Goal: Task Accomplishment & Management: Manage account settings

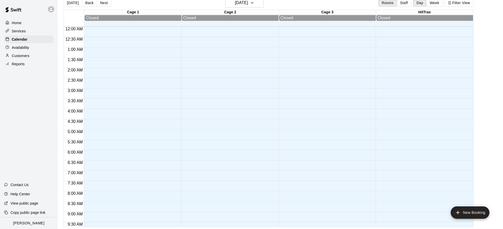
scroll to position [46, 0]
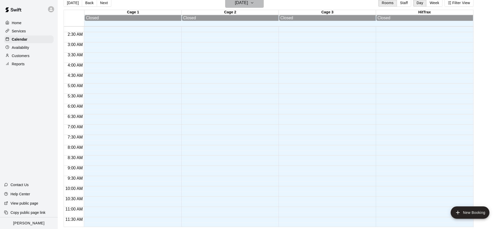
click at [248, 3] on h6 "[DATE]" at bounding box center [241, 2] width 13 height 7
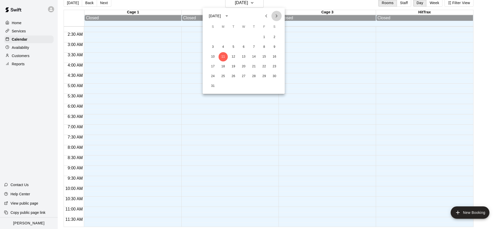
click at [278, 18] on icon "Next month" at bounding box center [277, 16] width 6 height 6
click at [276, 16] on icon "Next month" at bounding box center [277, 15] width 2 height 3
click at [276, 16] on icon "Next month" at bounding box center [277, 16] width 6 height 6
click at [264, 47] on button "7" at bounding box center [264, 46] width 9 height 9
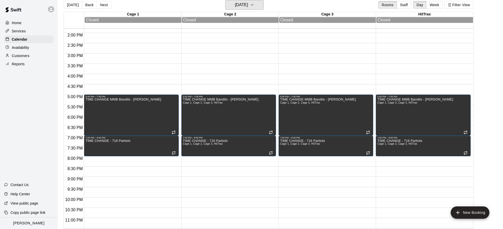
scroll to position [283, 0]
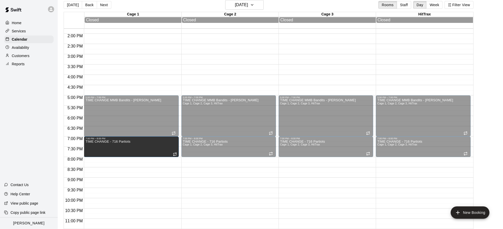
drag, startPoint x: 94, startPoint y: 157, endPoint x: 94, endPoint y: 160, distance: 2.8
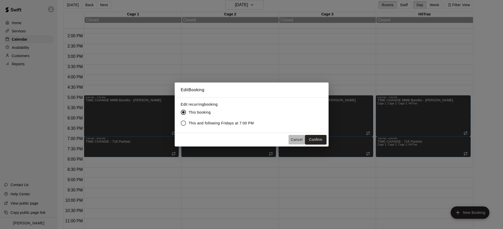
click at [299, 140] on button "Cancel" at bounding box center [297, 139] width 16 height 9
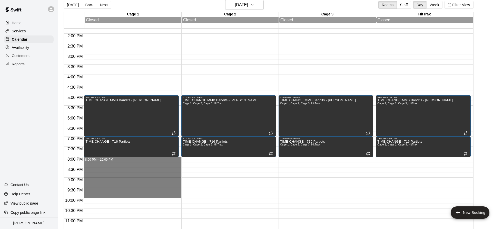
drag, startPoint x: 92, startPoint y: 158, endPoint x: 93, endPoint y: 197, distance: 39.3
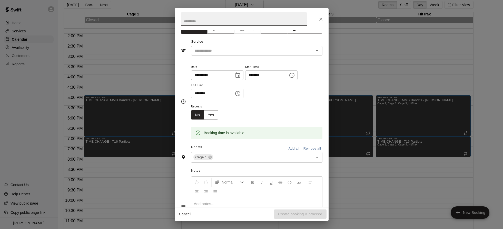
click at [292, 149] on button "Add all" at bounding box center [294, 148] width 16 height 8
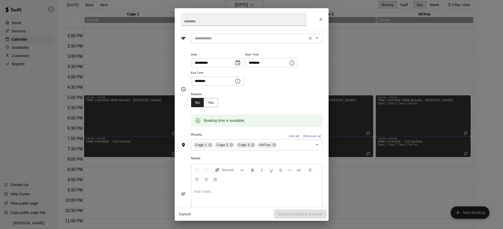
scroll to position [0, 0]
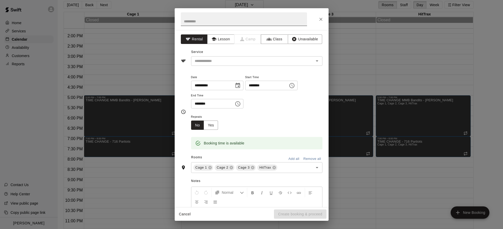
click at [202, 21] on input "text" at bounding box center [244, 19] width 126 height 14
type input "*"
click at [320, 20] on icon "Close" at bounding box center [321, 19] width 5 height 5
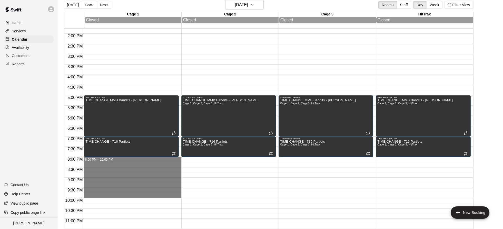
drag, startPoint x: 90, startPoint y: 158, endPoint x: 90, endPoint y: 194, distance: 35.9
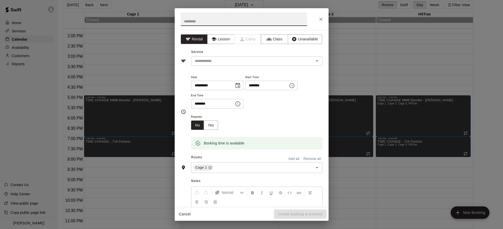
click at [291, 159] on button "Add all" at bounding box center [294, 159] width 16 height 8
click at [214, 23] on input "text" at bounding box center [244, 19] width 126 height 14
type input "**********"
click at [217, 60] on input "text" at bounding box center [249, 61] width 113 height 6
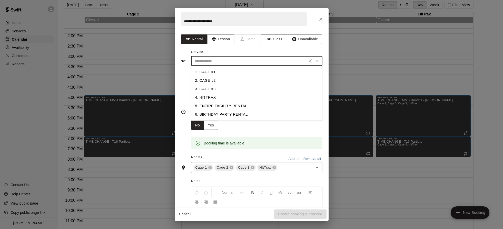
click at [216, 106] on li "5. ENTIRE FACILITY RENTAL" at bounding box center [256, 106] width 131 height 8
type input "**********"
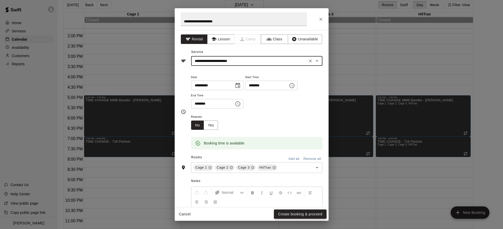
click at [297, 213] on button "Create booking & proceed" at bounding box center [300, 213] width 52 height 9
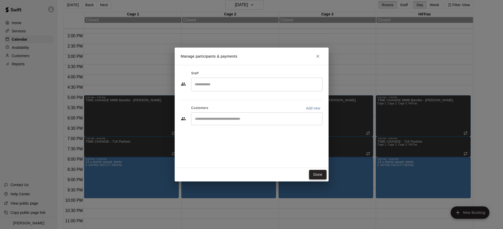
click at [320, 175] on button "Done" at bounding box center [317, 174] width 17 height 9
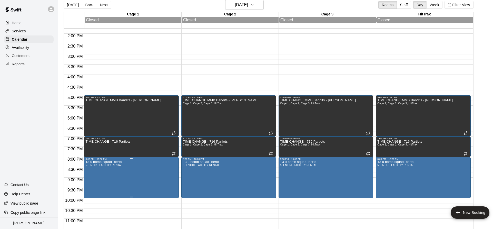
click at [92, 167] on icon "edit" at bounding box center [91, 166] width 6 height 6
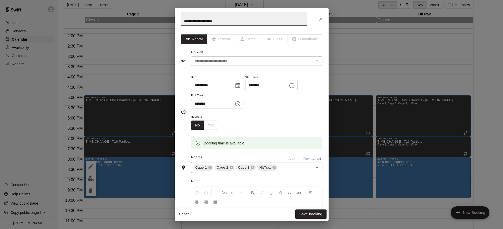
click at [87, 190] on div "**********" at bounding box center [251, 114] width 503 height 229
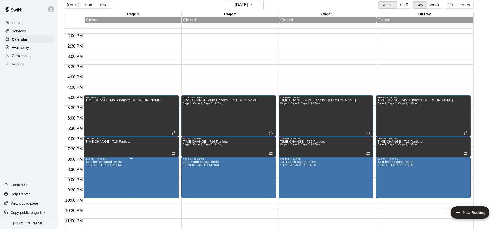
click at [92, 191] on icon "delete" at bounding box center [91, 190] width 6 height 6
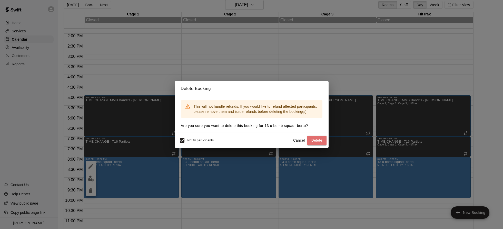
click at [324, 138] on button "Delete" at bounding box center [316, 140] width 19 height 9
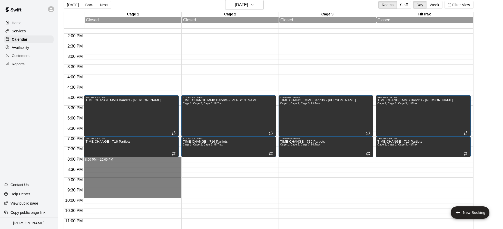
drag, startPoint x: 93, startPoint y: 157, endPoint x: 91, endPoint y: 194, distance: 36.5
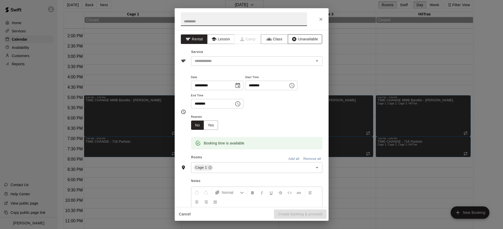
click at [308, 41] on button "Unavailable" at bounding box center [305, 38] width 34 height 9
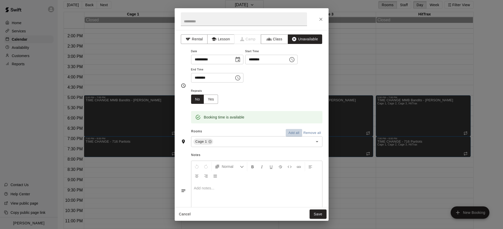
click at [289, 131] on button "Add all" at bounding box center [294, 133] width 16 height 8
click at [216, 21] on input "text" at bounding box center [244, 19] width 126 height 14
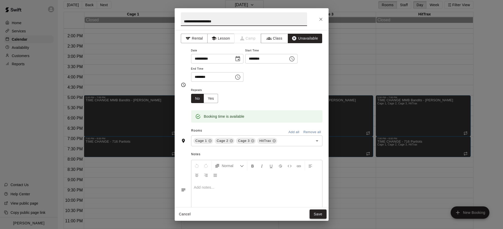
type input "**********"
click at [316, 212] on button "Save" at bounding box center [318, 213] width 17 height 9
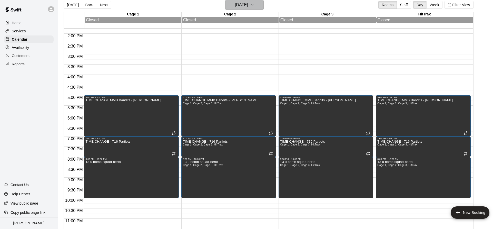
click at [235, 4] on h6 "[DATE]" at bounding box center [241, 4] width 13 height 7
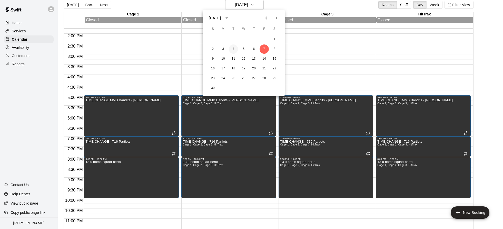
click at [232, 49] on button "4" at bounding box center [233, 48] width 9 height 9
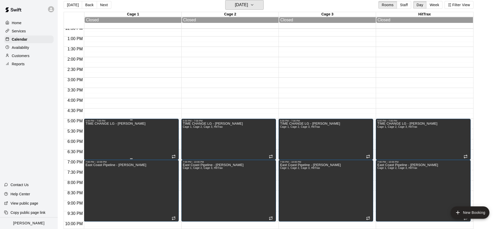
scroll to position [257, 0]
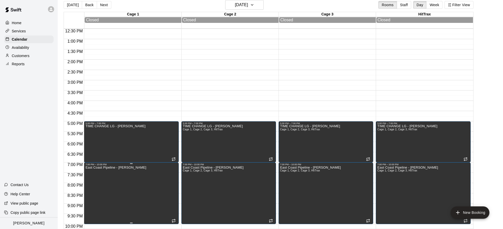
click at [107, 167] on p "East Coast Pipeline - [PERSON_NAME]" at bounding box center [115, 167] width 61 height 0
click at [90, 175] on icon "edit" at bounding box center [91, 173] width 6 height 6
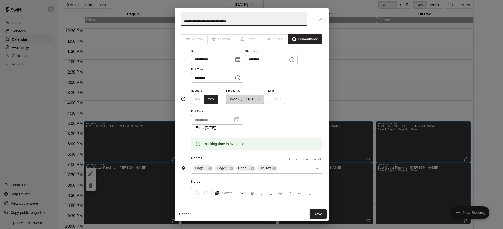
drag, startPoint x: 242, startPoint y: 22, endPoint x: 151, endPoint y: 18, distance: 91.4
click at [151, 19] on div "**********" at bounding box center [251, 114] width 503 height 229
type input "*********"
click at [319, 215] on button "Save" at bounding box center [318, 213] width 17 height 9
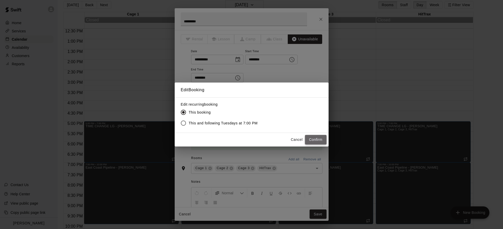
click at [317, 139] on button "Confirm" at bounding box center [316, 139] width 22 height 9
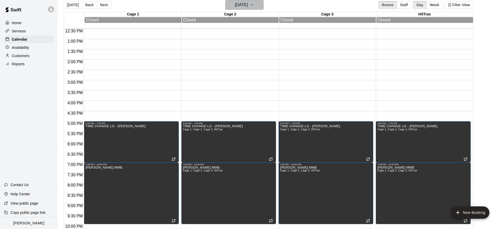
click at [248, 4] on h6 "[DATE]" at bounding box center [241, 4] width 13 height 7
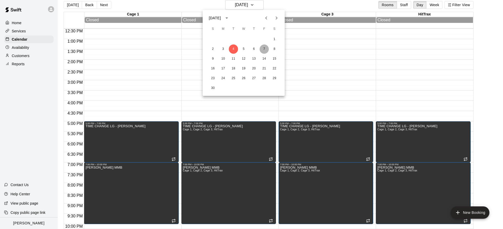
click at [264, 45] on button "7" at bounding box center [264, 48] width 9 height 9
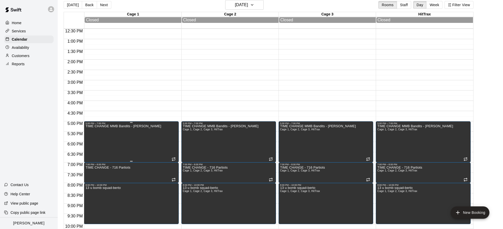
click at [91, 143] on icon "delete" at bounding box center [91, 142] width 4 height 5
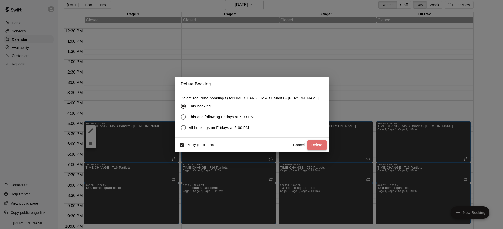
click at [321, 144] on button "Delete" at bounding box center [316, 144] width 19 height 9
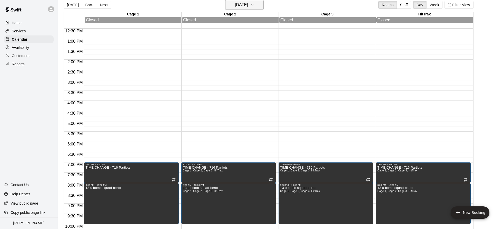
click at [245, 8] on h6 "[DATE]" at bounding box center [241, 4] width 13 height 7
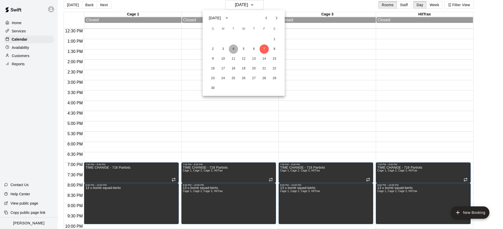
click at [232, 49] on button "4" at bounding box center [233, 48] width 9 height 9
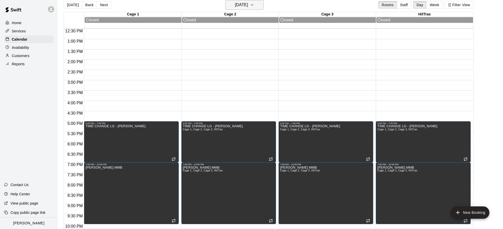
click at [235, 5] on h6 "[DATE]" at bounding box center [241, 4] width 13 height 7
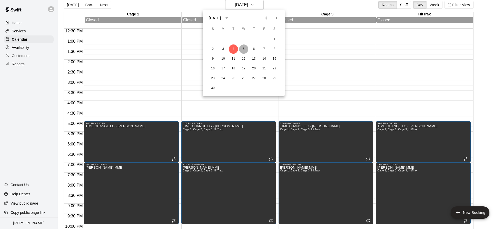
click at [246, 49] on button "5" at bounding box center [243, 48] width 9 height 9
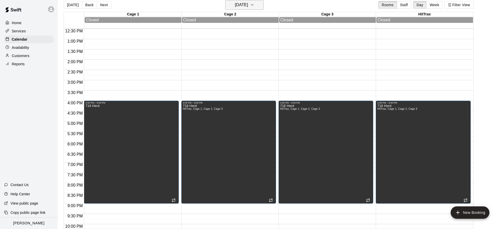
click at [247, 3] on h6 "[DATE]" at bounding box center [241, 4] width 13 height 7
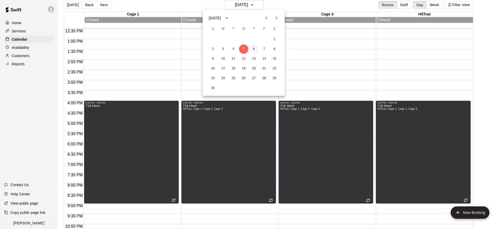
click at [256, 49] on button "6" at bounding box center [253, 48] width 9 height 9
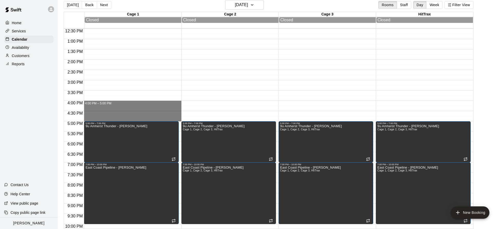
drag, startPoint x: 89, startPoint y: 101, endPoint x: 90, endPoint y: 119, distance: 17.5
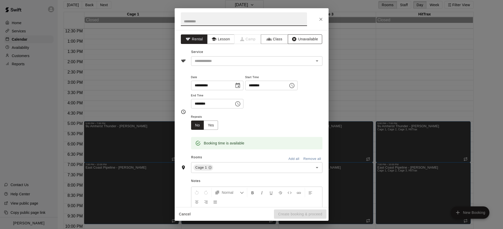
click at [304, 37] on button "Unavailable" at bounding box center [305, 38] width 34 height 9
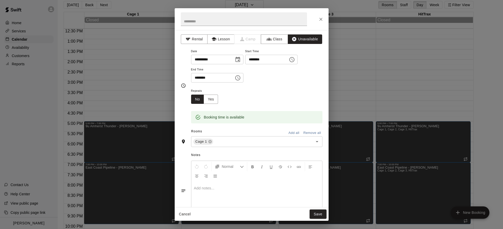
drag, startPoint x: 293, startPoint y: 132, endPoint x: 262, endPoint y: 54, distance: 84.5
click at [293, 132] on button "Add all" at bounding box center [294, 133] width 16 height 8
click at [217, 22] on input "text" at bounding box center [244, 19] width 126 height 14
type input "*"
type input "**********"
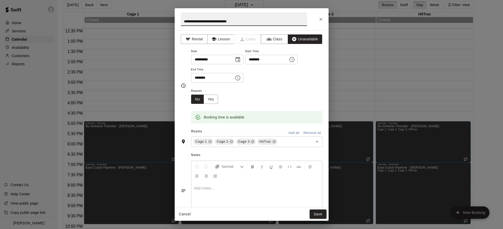
click at [311, 214] on button "Save" at bounding box center [318, 213] width 17 height 9
